Goal: Use online tool/utility: Use online tool/utility

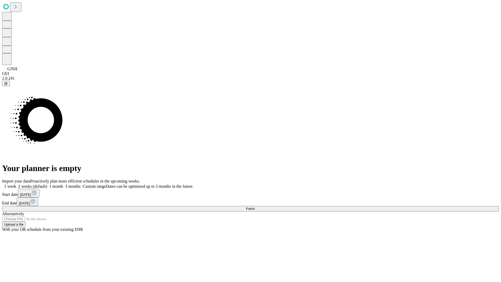
click at [255, 207] on span "Fetch" at bounding box center [250, 209] width 9 height 4
